Goal: Task Accomplishment & Management: Complete application form

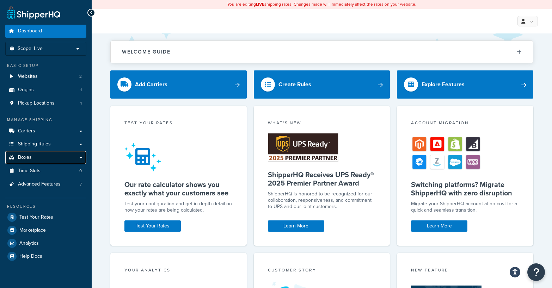
click at [83, 157] on link "Boxes" at bounding box center [45, 157] width 81 height 13
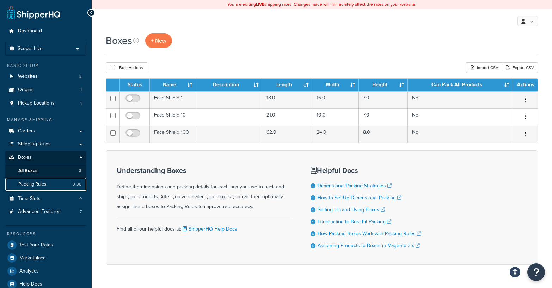
click at [36, 183] on span "Packing Rules" at bounding box center [32, 185] width 28 height 6
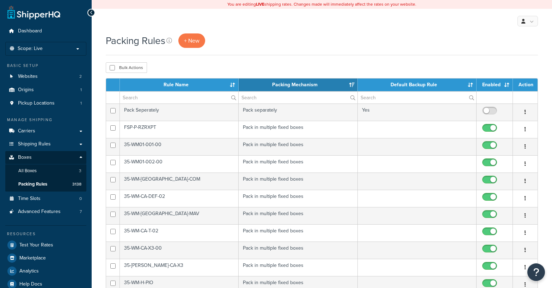
select select "15"
click at [192, 34] on link "+ New" at bounding box center [191, 41] width 27 height 14
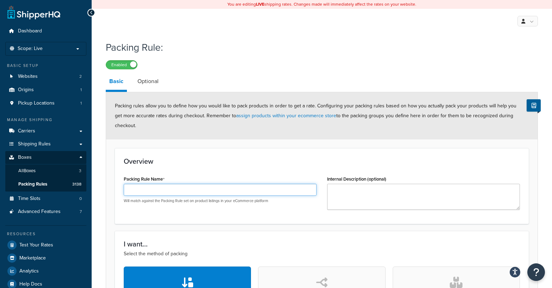
click at [153, 184] on input "Packing Rule Name" at bounding box center [220, 190] width 193 height 12
paste input "HTR-P-RAN570-K"
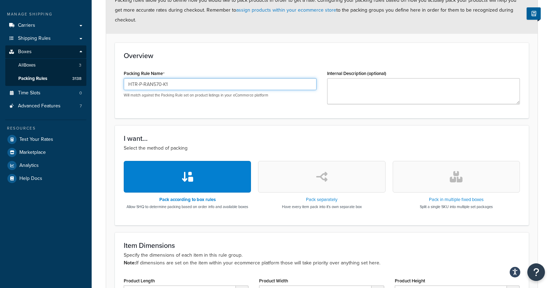
type input "HTR-P-RAN570-K1"
click at [426, 173] on button "button" at bounding box center [456, 177] width 127 height 32
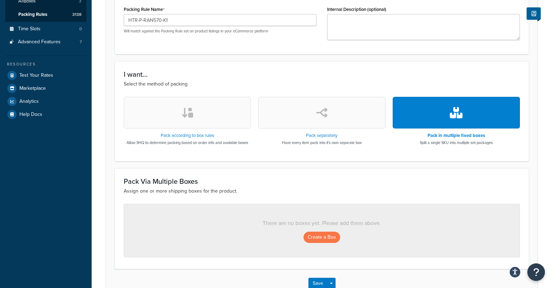
scroll to position [206, 0]
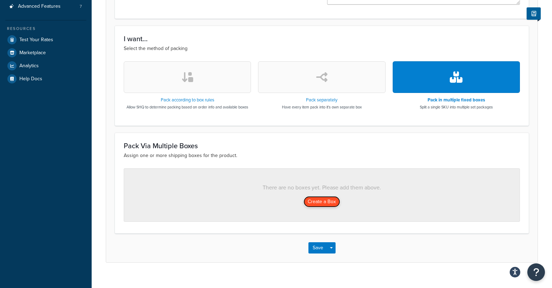
click at [325, 196] on button "Create a Box" at bounding box center [322, 201] width 37 height 11
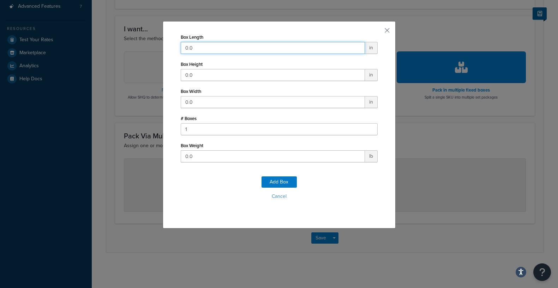
drag, startPoint x: 205, startPoint y: 47, endPoint x: 127, endPoint y: 45, distance: 78.3
click at [127, 45] on div "Box Length 0.0 in Box Height 0.0 in Box Width 0.0 in # Boxes 1 Box Weight 0.0 l…" at bounding box center [279, 144] width 558 height 288
type input "30"
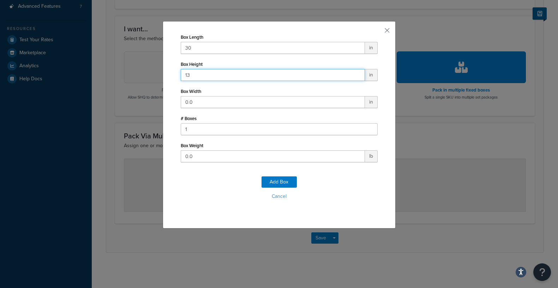
type input "13"
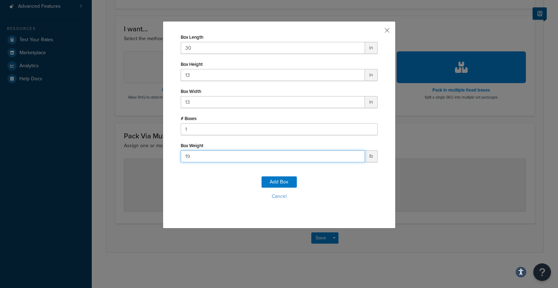
type input "19"
click at [284, 175] on div "Add Box Cancel" at bounding box center [279, 191] width 197 height 47
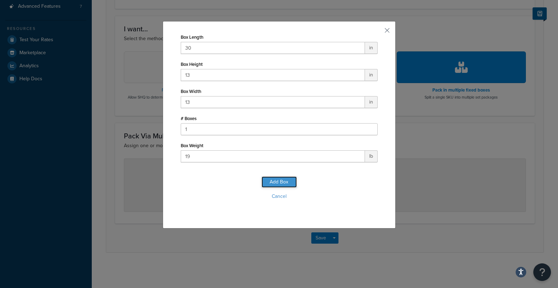
click at [281, 180] on button "Add Box" at bounding box center [278, 182] width 35 height 11
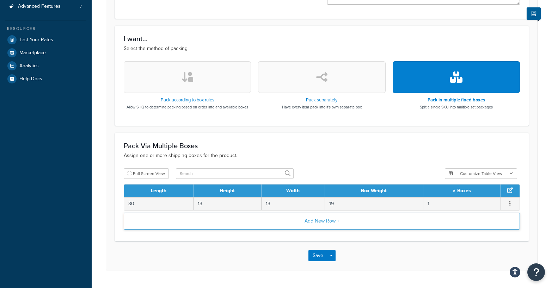
click at [243, 213] on button "Add New Row +" at bounding box center [322, 221] width 396 height 17
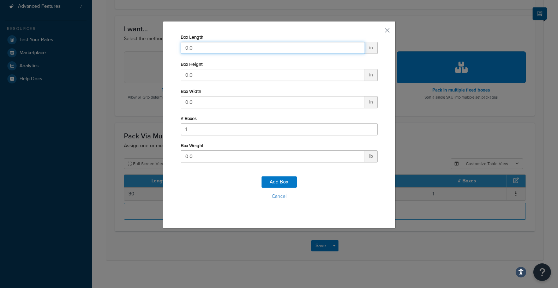
drag, startPoint x: 204, startPoint y: 48, endPoint x: 129, endPoint y: 42, distance: 74.6
click at [129, 42] on div "Box Length 0.0 in Box Height 0.0 in Box Width 0.0 in # Boxes 1 Box Weight 0.0 l…" at bounding box center [279, 144] width 558 height 288
type input "7"
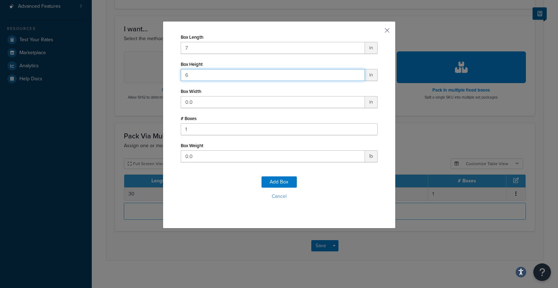
type input "6"
type input "7"
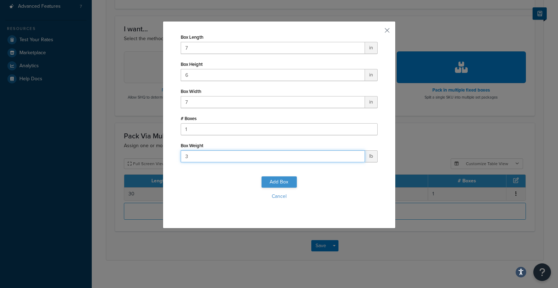
type input "3"
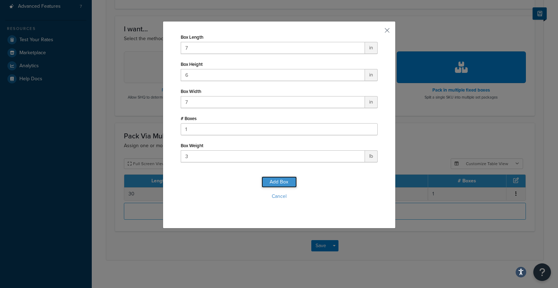
click at [273, 188] on button "Add Box" at bounding box center [278, 182] width 35 height 11
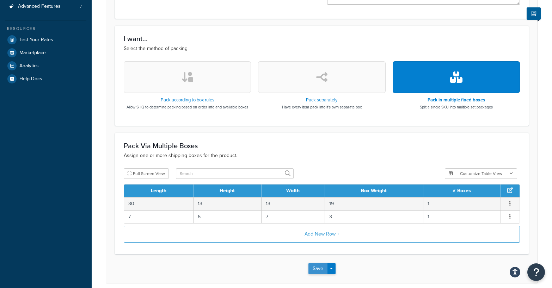
click at [315, 264] on button "Save" at bounding box center [318, 268] width 19 height 11
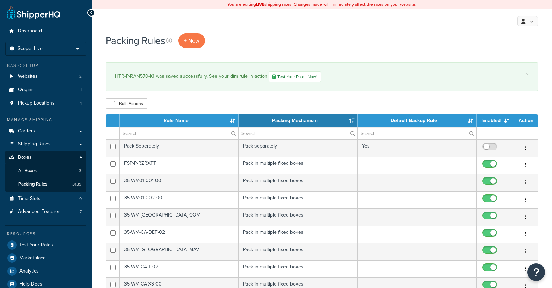
select select "15"
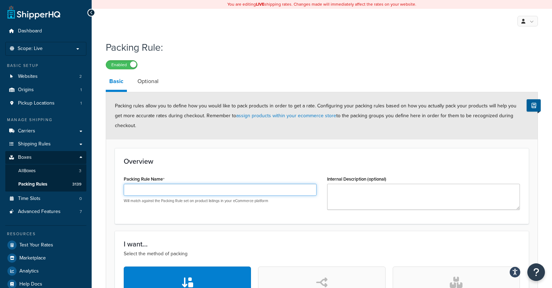
click at [136, 184] on input "Packing Rule Name" at bounding box center [220, 190] width 193 height 12
paste input "HTR-P-RAN570-K"
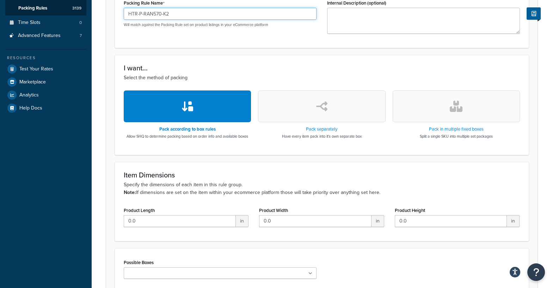
type input "HTR-P-RAN570-K2"
click at [424, 104] on button "button" at bounding box center [456, 107] width 127 height 32
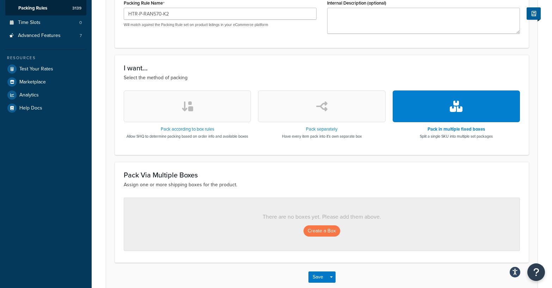
scroll to position [206, 0]
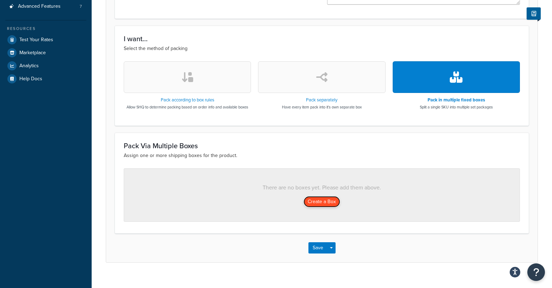
click at [330, 196] on button "Create a Box" at bounding box center [322, 201] width 37 height 11
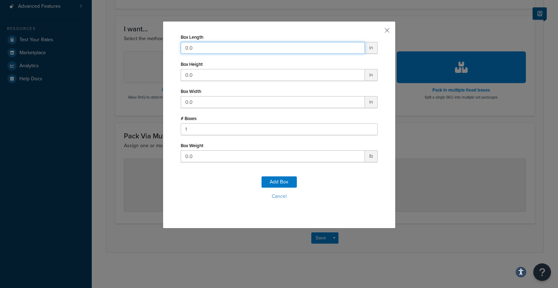
drag, startPoint x: 211, startPoint y: 45, endPoint x: 73, endPoint y: 41, distance: 138.7
click at [73, 41] on div "Box Length 0.0 in Box Height 0.0 in Box Width 0.0 in # Boxes 1 Box Weight 0.0 l…" at bounding box center [279, 144] width 558 height 288
type input "30"
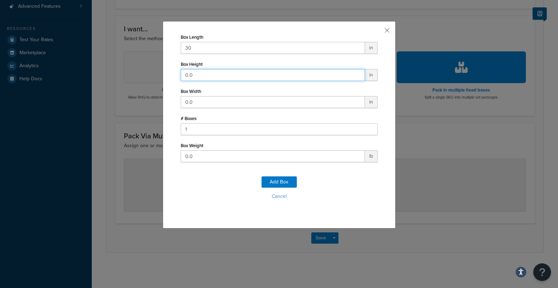
drag, startPoint x: 181, startPoint y: 69, endPoint x: 153, endPoint y: 70, distance: 27.5
click at [153, 70] on div "Box Length 30 in Box Height 0.0 in Box Width 0.0 in # Boxes 1 Box Weight 0.0 lb…" at bounding box center [279, 144] width 558 height 288
type input "13"
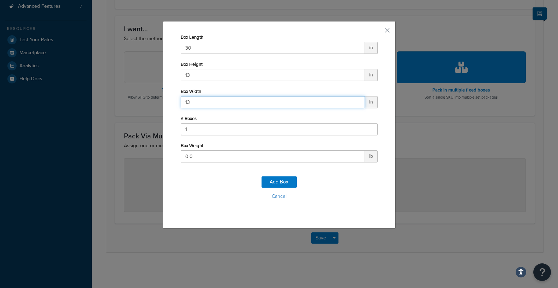
type input "13"
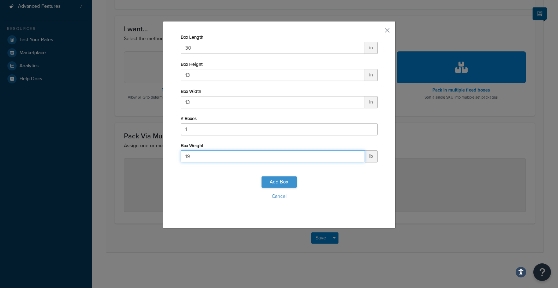
type input "19"
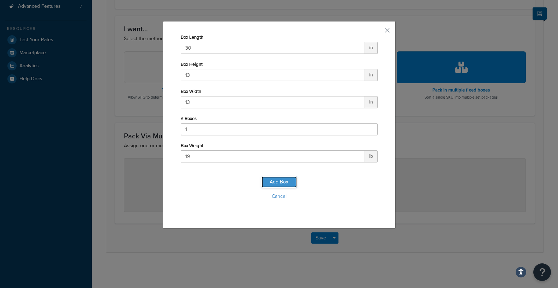
click at [281, 178] on button "Add Box" at bounding box center [278, 182] width 35 height 11
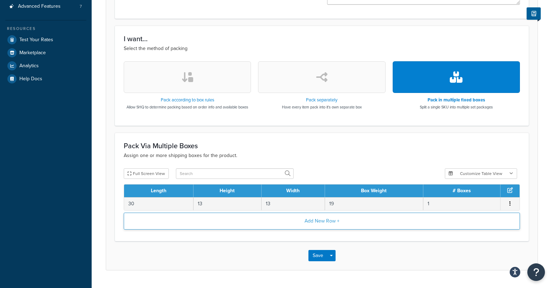
click at [210, 213] on button "Add New Row +" at bounding box center [322, 221] width 396 height 17
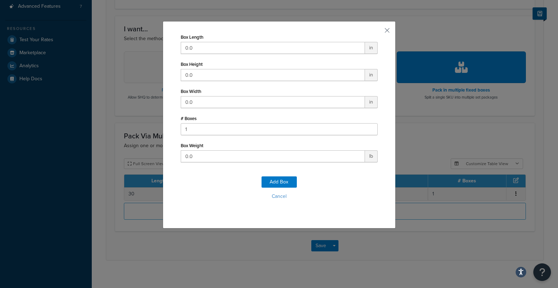
drag, startPoint x: 213, startPoint y: 35, endPoint x: 184, endPoint y: 38, distance: 28.7
click at [185, 38] on div "Box Length 0.0 in" at bounding box center [279, 43] width 197 height 22
drag, startPoint x: 197, startPoint y: 48, endPoint x: 133, endPoint y: 42, distance: 64.5
click at [133, 42] on div "Box Length 0.0 in Box Height 0.0 in Box Width 0.0 in # Boxes 1 Box Weight 0.0 l…" at bounding box center [279, 144] width 558 height 288
type input "7"
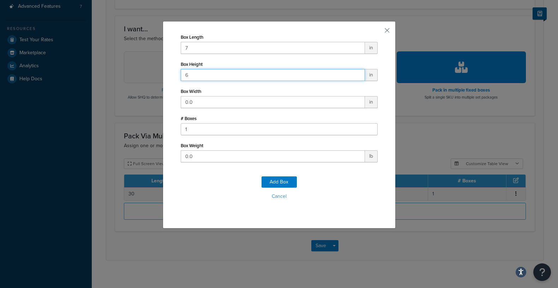
type input "6"
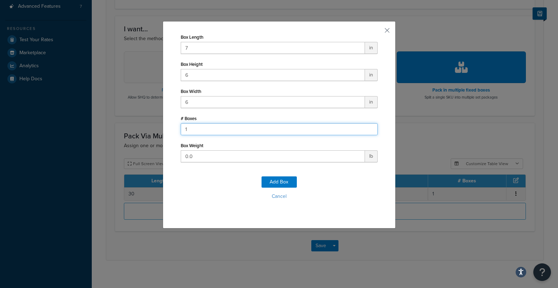
type input "2"
type input "1"
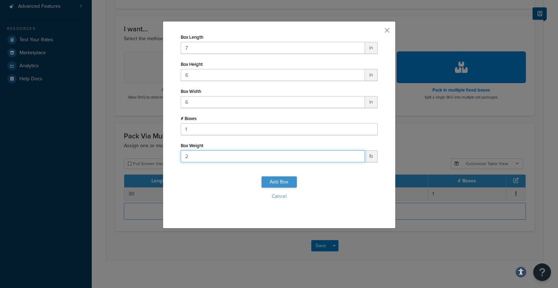
type input "2"
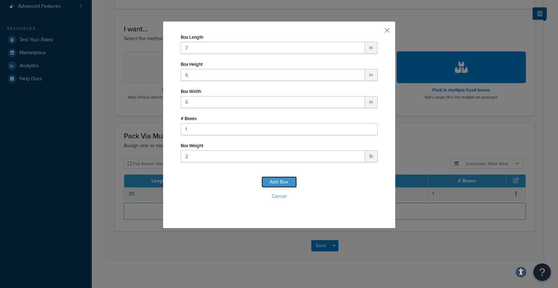
click at [275, 185] on button "Add Box" at bounding box center [278, 182] width 35 height 11
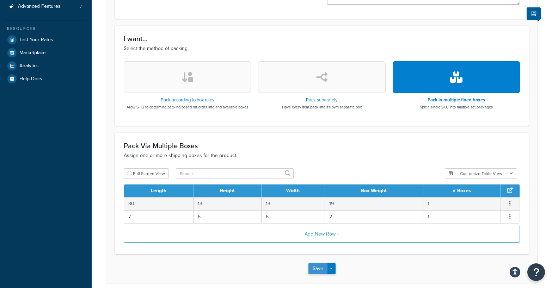
click at [320, 263] on button "Save" at bounding box center [318, 268] width 19 height 11
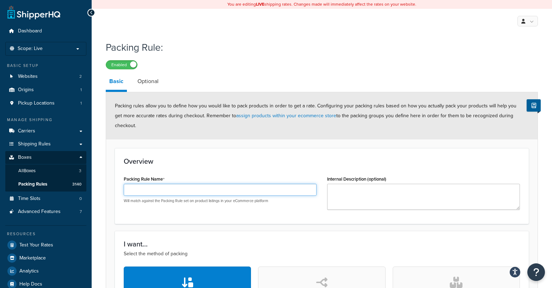
drag, startPoint x: 174, startPoint y: 181, endPoint x: 172, endPoint y: 172, distance: 9.1
click at [174, 184] on input "Packing Rule Name" at bounding box center [220, 190] width 193 height 12
paste input "HTR-P-RAN570-K3"
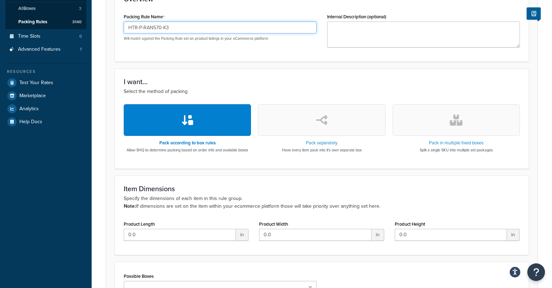
scroll to position [176, 0]
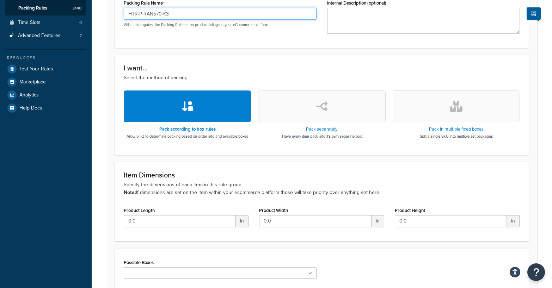
type input "HTR-P-RAN570-K3"
click at [303, 110] on button "button" at bounding box center [321, 107] width 127 height 32
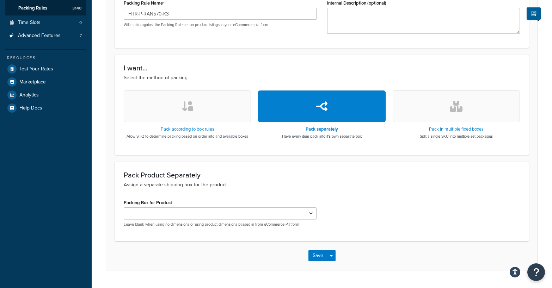
click at [449, 95] on button "button" at bounding box center [456, 107] width 127 height 32
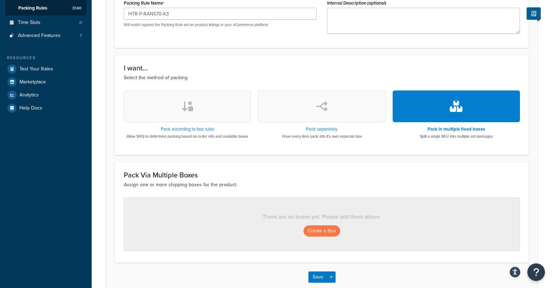
click at [345, 226] on div "Create a Box" at bounding box center [321, 231] width 367 height 11
click at [327, 226] on button "Create a Box" at bounding box center [322, 231] width 37 height 11
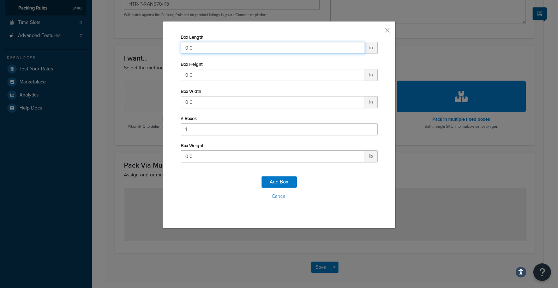
drag, startPoint x: 230, startPoint y: 43, endPoint x: 132, endPoint y: 48, distance: 97.8
click at [131, 46] on div "Box Length 0.0 in Box Height 0.0 in Box Width 0.0 in # Boxes 1 Box Weight 0.0 l…" at bounding box center [279, 144] width 558 height 288
type input "30"
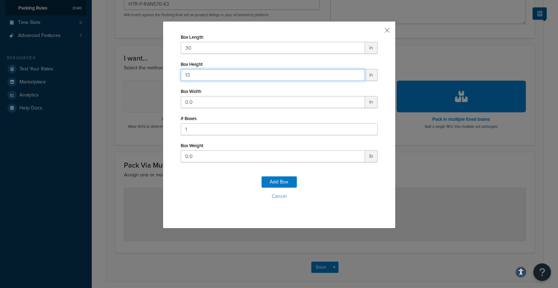
type input "13"
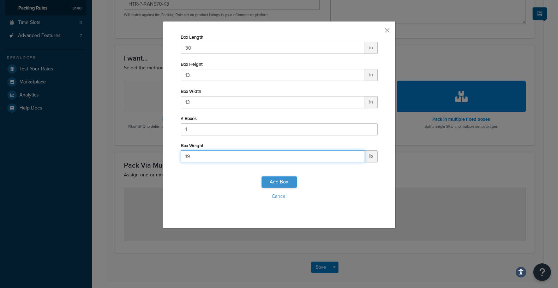
type input "19"
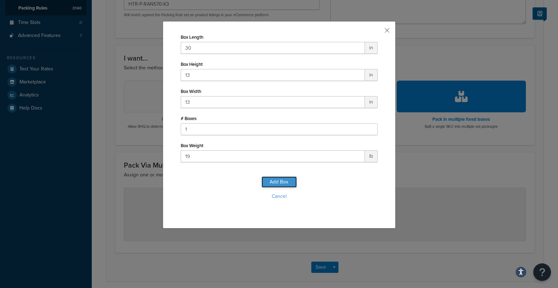
click at [273, 180] on button "Add Box" at bounding box center [278, 182] width 35 height 11
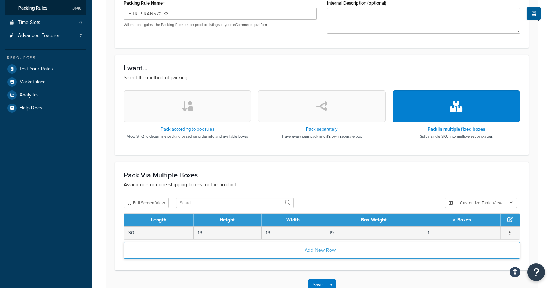
click at [201, 246] on button "Add New Row +" at bounding box center [322, 250] width 396 height 17
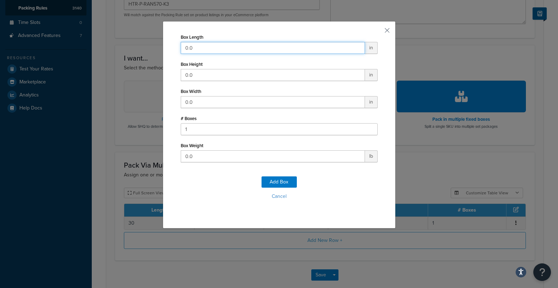
drag, startPoint x: 196, startPoint y: 53, endPoint x: 122, endPoint y: 48, distance: 73.9
click at [122, 48] on div "Box Length 0.0 in Box Height 0.0 in Box Width 0.0 in # Boxes 1 Box Weight 0.0 l…" at bounding box center [279, 144] width 558 height 288
type input "7"
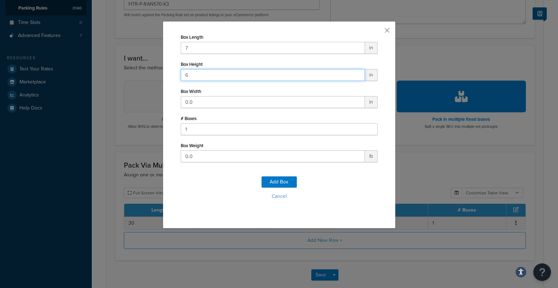
type input "6"
type input "7"
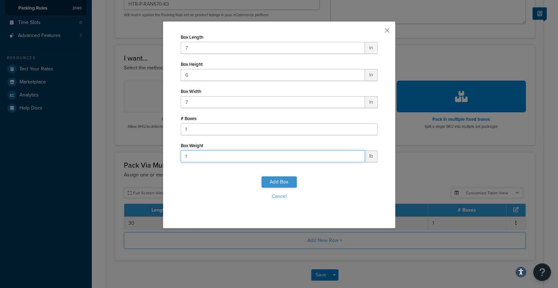
type input "1"
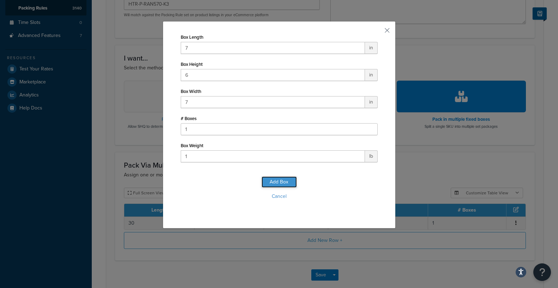
click at [271, 186] on button "Add Box" at bounding box center [278, 182] width 35 height 11
